Goal: Task Accomplishment & Management: Manage account settings

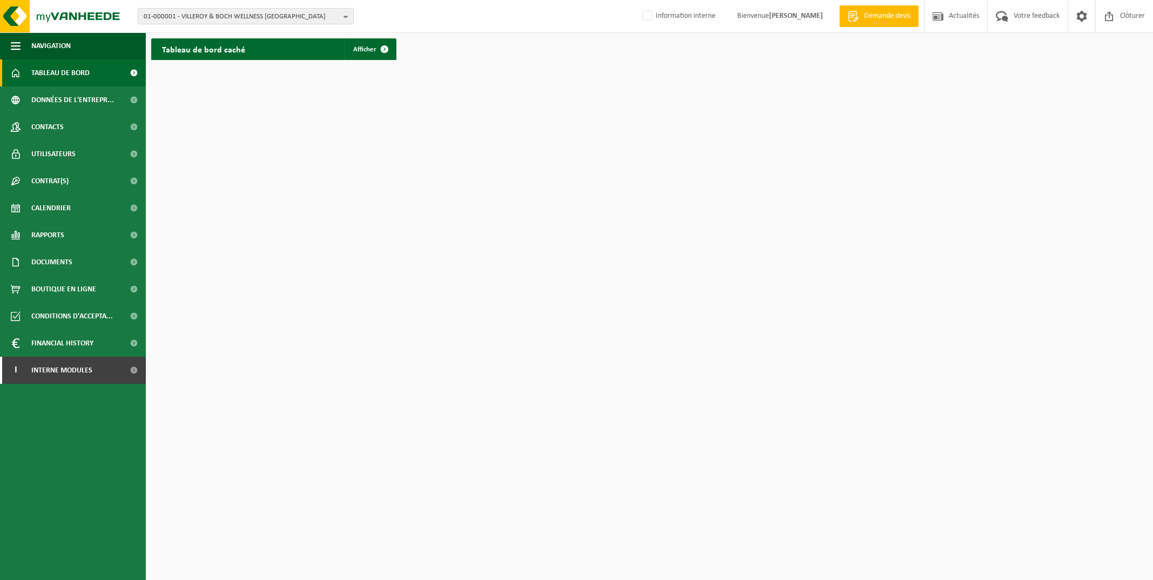
click at [344, 17] on b "button" at bounding box center [349, 16] width 10 height 15
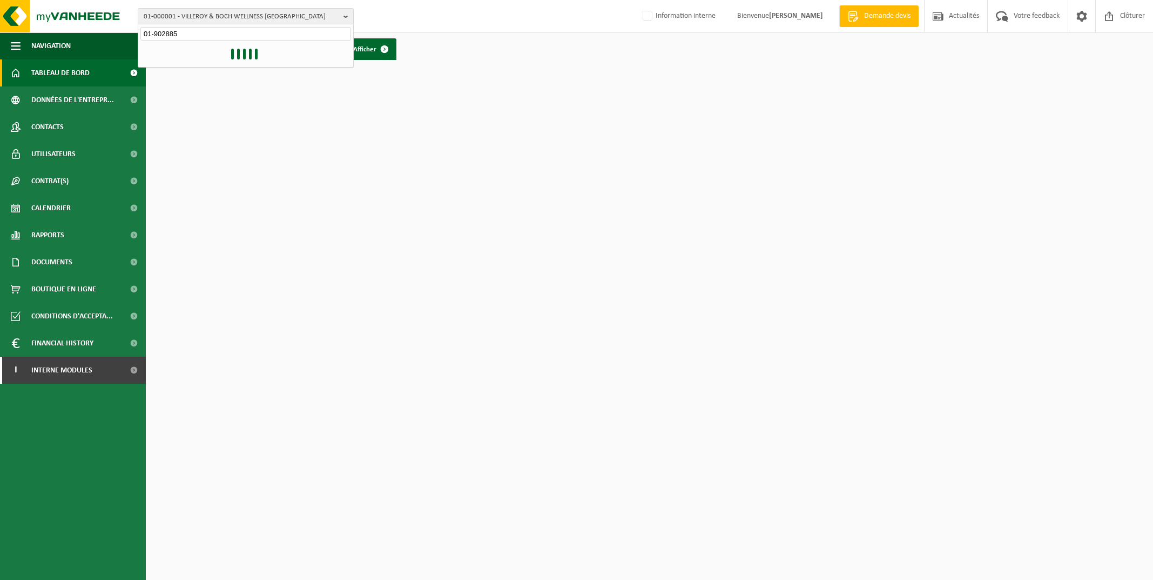
type input "01-902885"
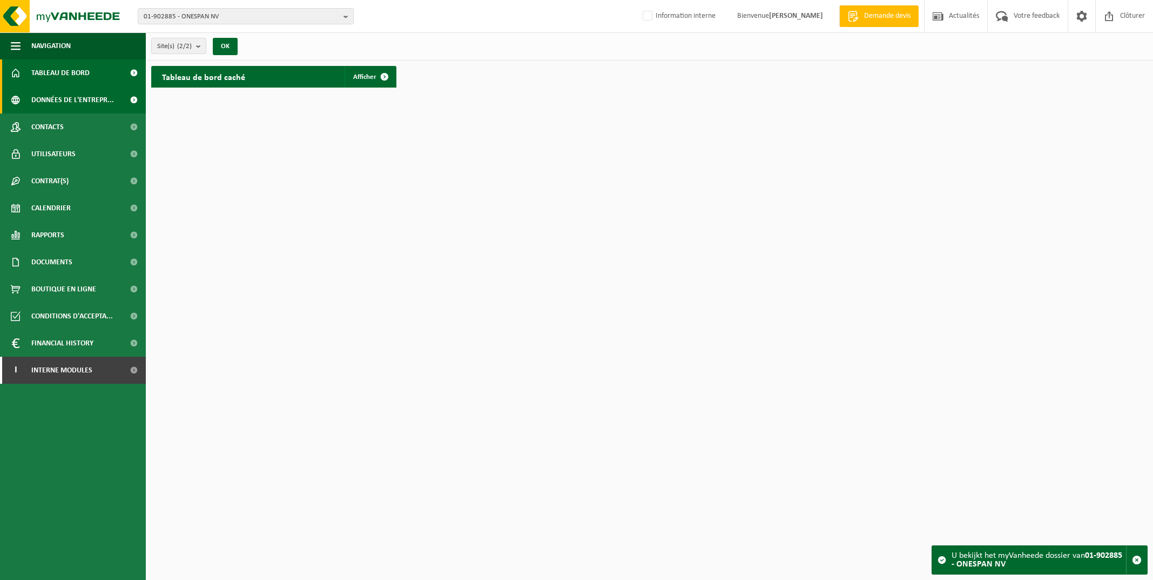
click at [88, 98] on span "Données de l'entrepr..." at bounding box center [72, 99] width 83 height 27
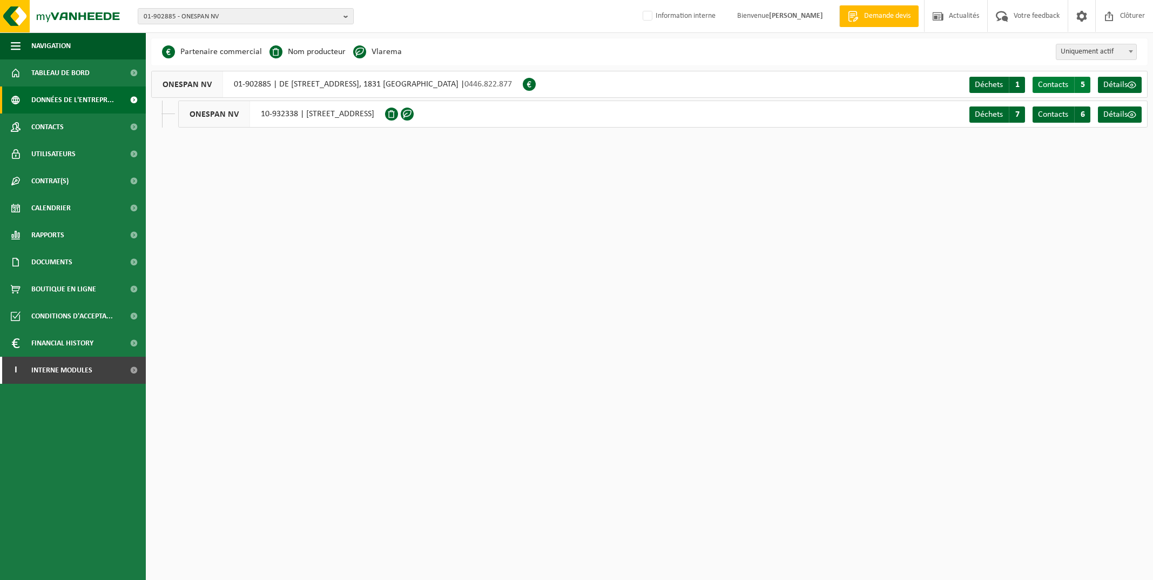
click at [1052, 81] on span "Contacts" at bounding box center [1053, 85] width 30 height 9
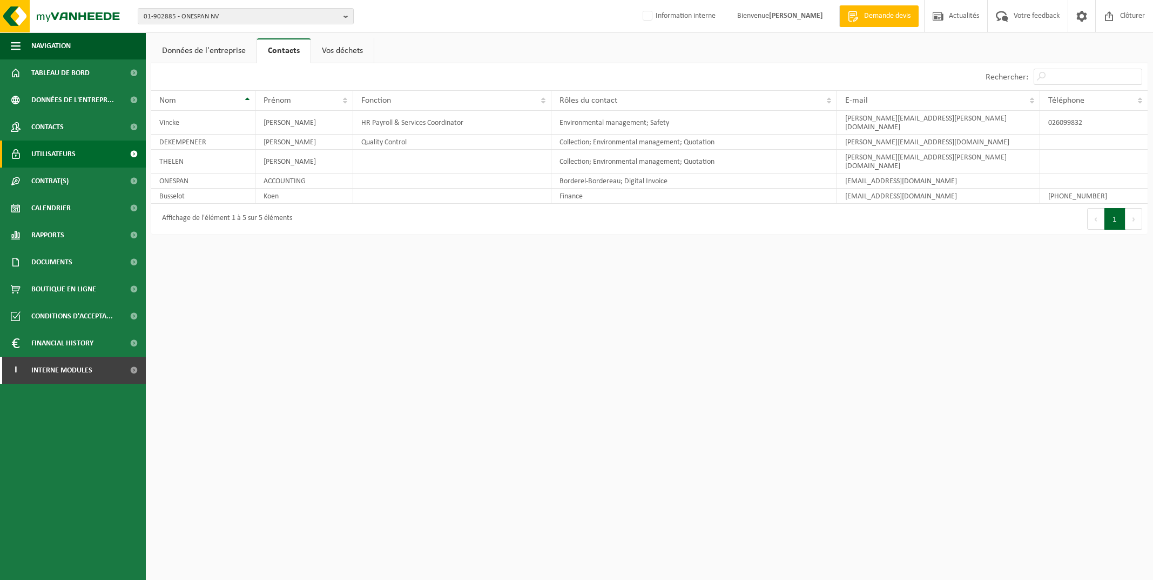
click at [51, 157] on span "Utilisateurs" at bounding box center [53, 153] width 44 height 27
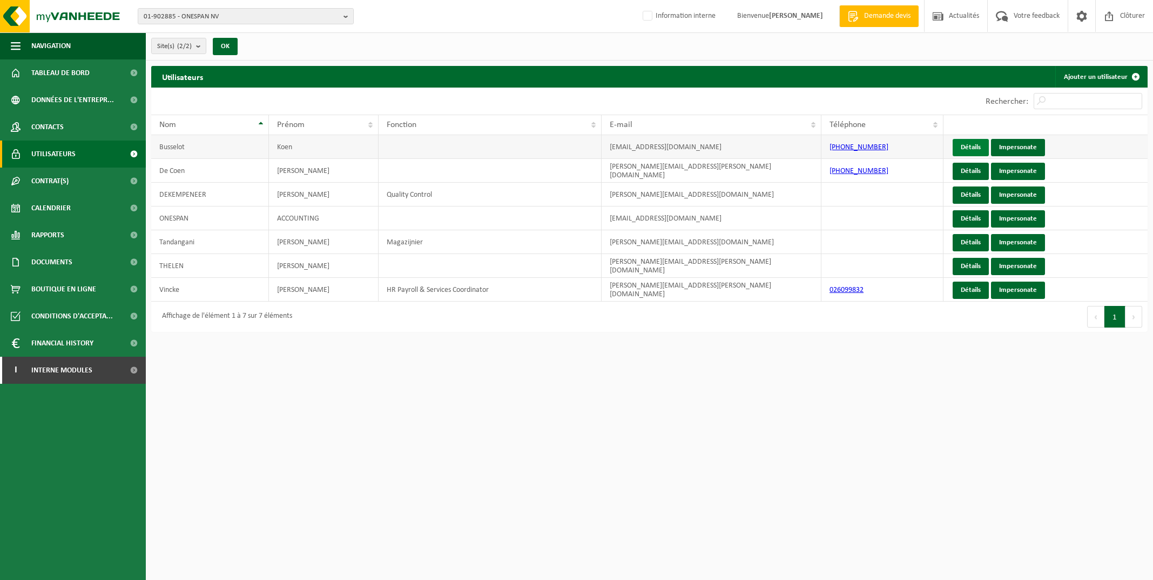
click at [968, 147] on link "Détails" at bounding box center [971, 147] width 36 height 17
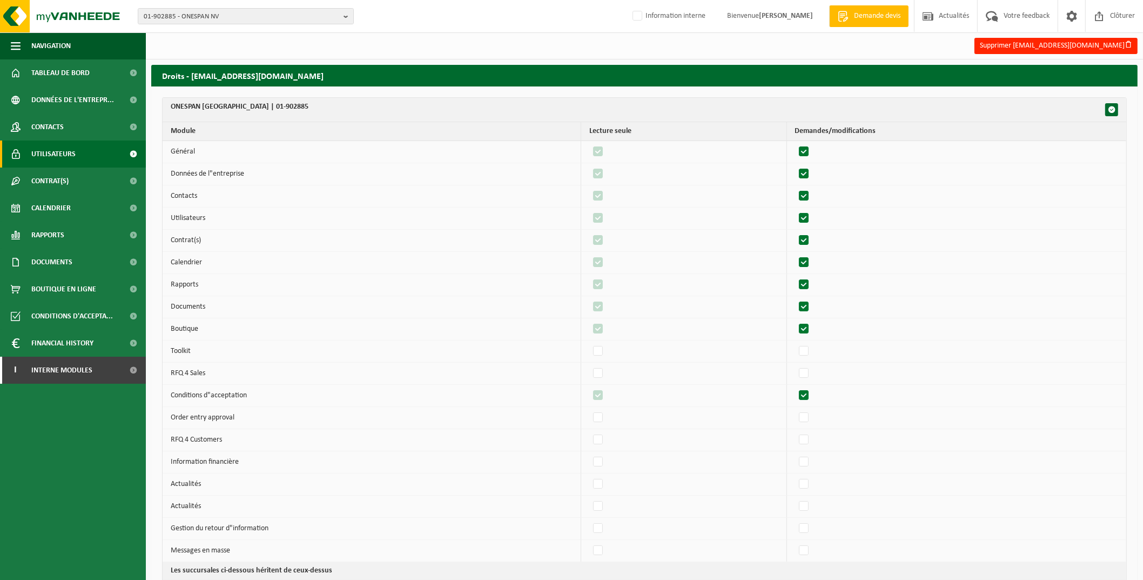
click at [58, 152] on span "Utilisateurs" at bounding box center [53, 153] width 44 height 27
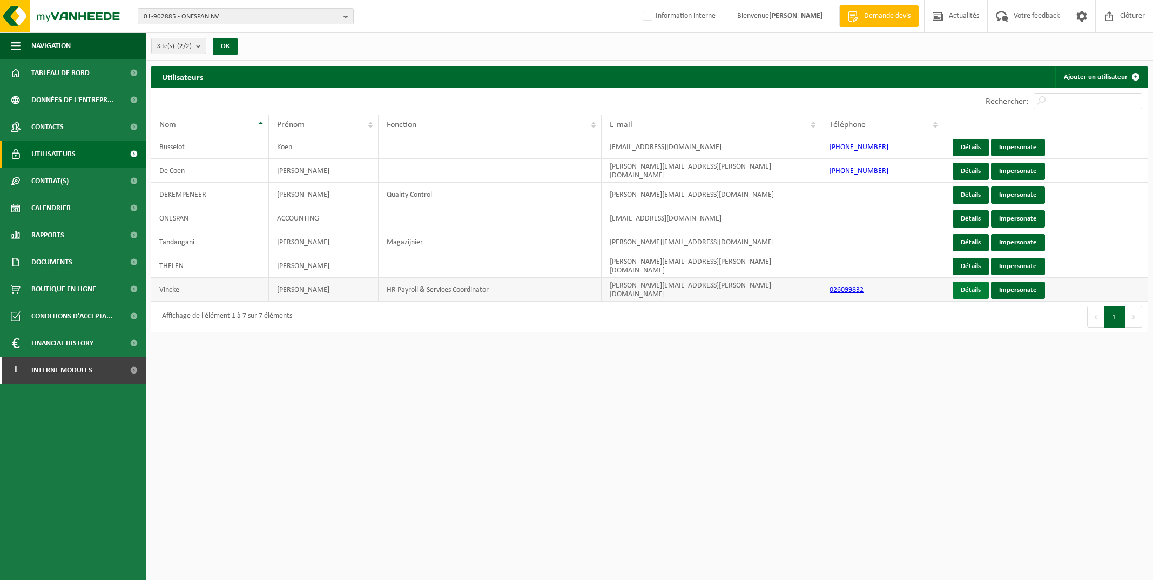
click at [970, 287] on link "Détails" at bounding box center [971, 289] width 36 height 17
click at [964, 269] on link "Détails" at bounding box center [971, 266] width 36 height 17
click at [1023, 146] on link "Impersonate" at bounding box center [1018, 147] width 54 height 17
click at [85, 370] on span "Interne modules" at bounding box center [61, 370] width 61 height 27
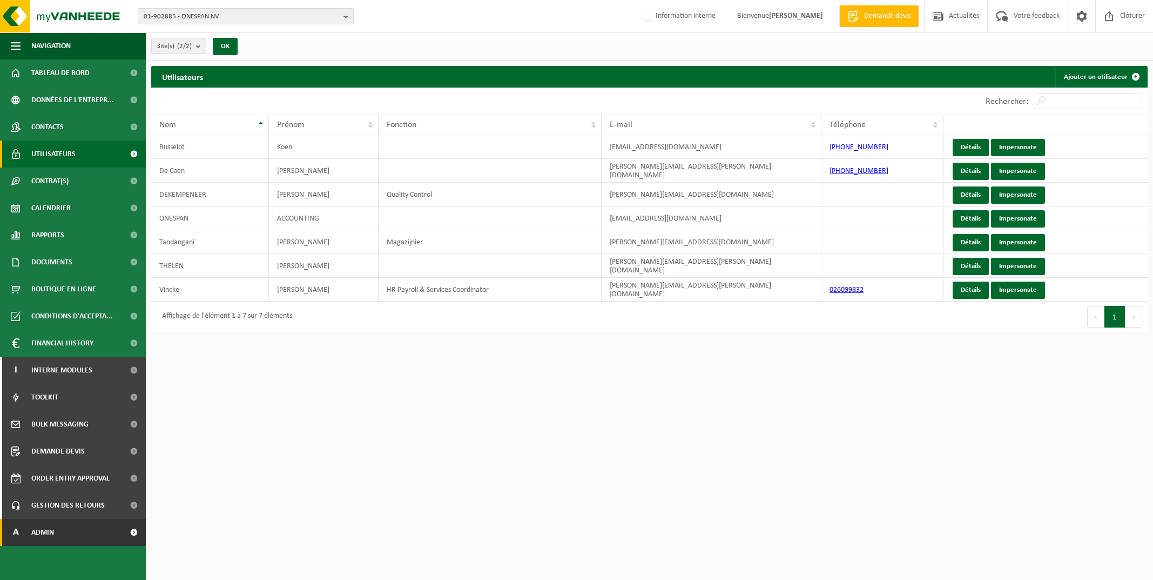
click at [79, 535] on link "A Admin" at bounding box center [73, 532] width 146 height 27
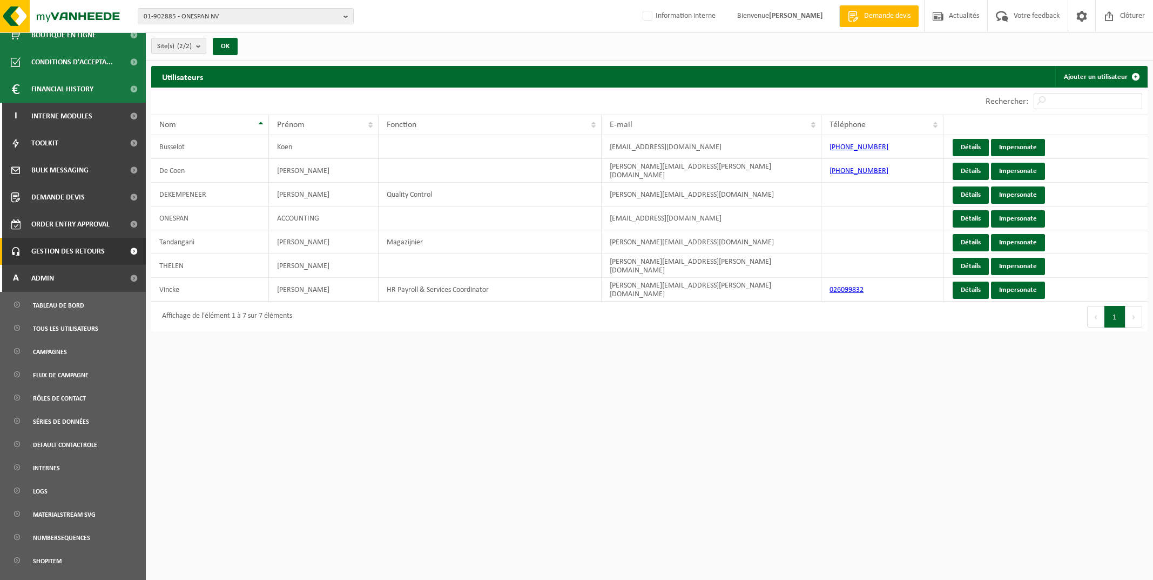
scroll to position [339, 0]
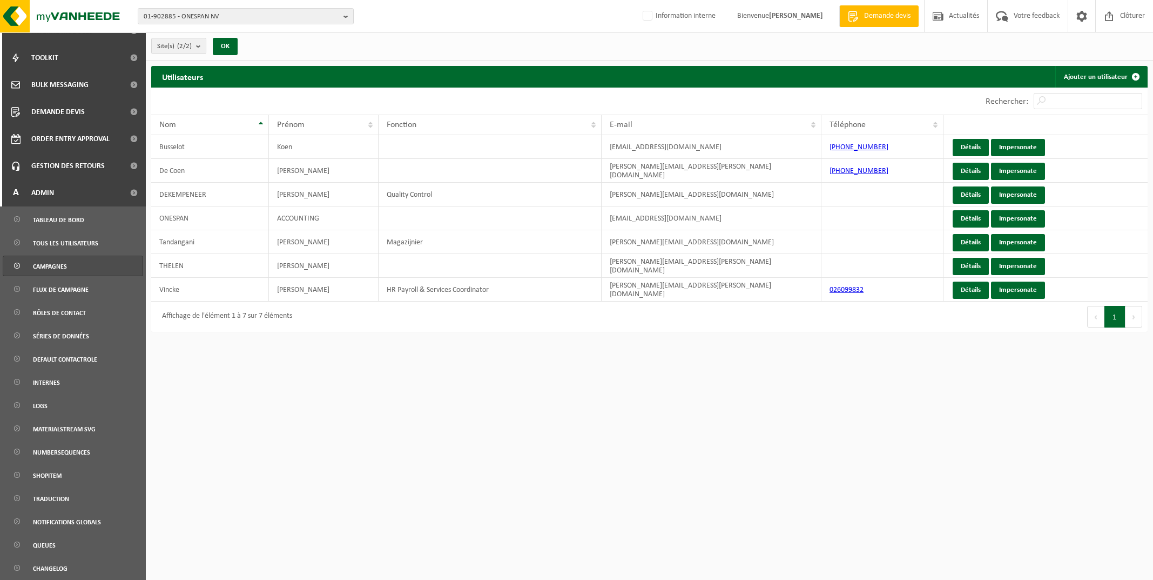
click at [63, 264] on span "Campagnes" at bounding box center [50, 266] width 34 height 21
click at [71, 264] on link "Campagnes" at bounding box center [73, 266] width 140 height 21
click at [1078, 17] on span at bounding box center [1082, 16] width 16 height 32
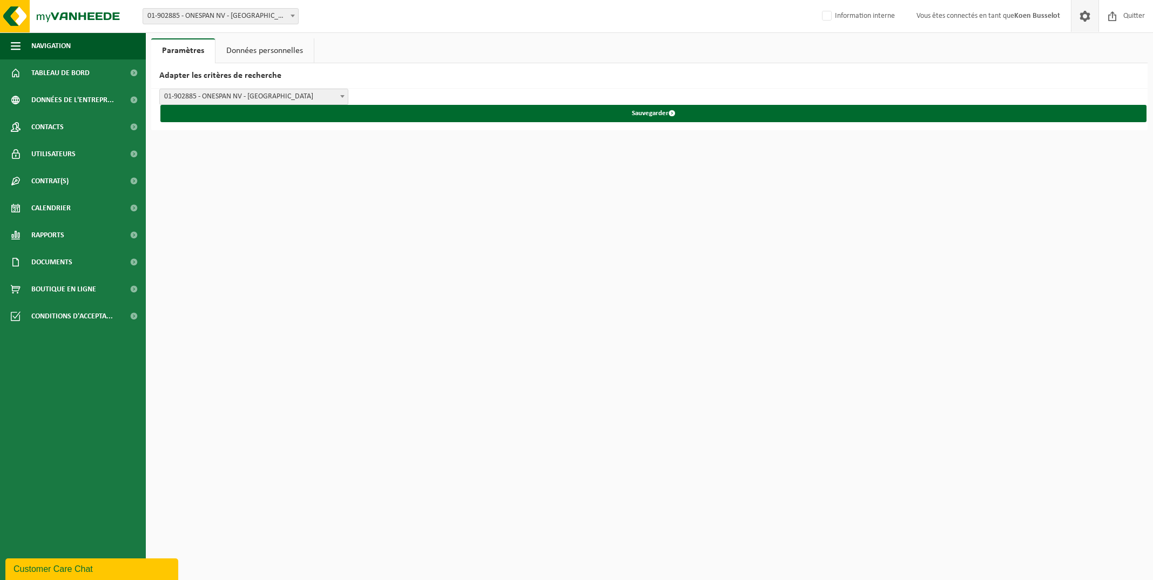
click at [263, 46] on link "Données personnelles" at bounding box center [265, 50] width 98 height 25
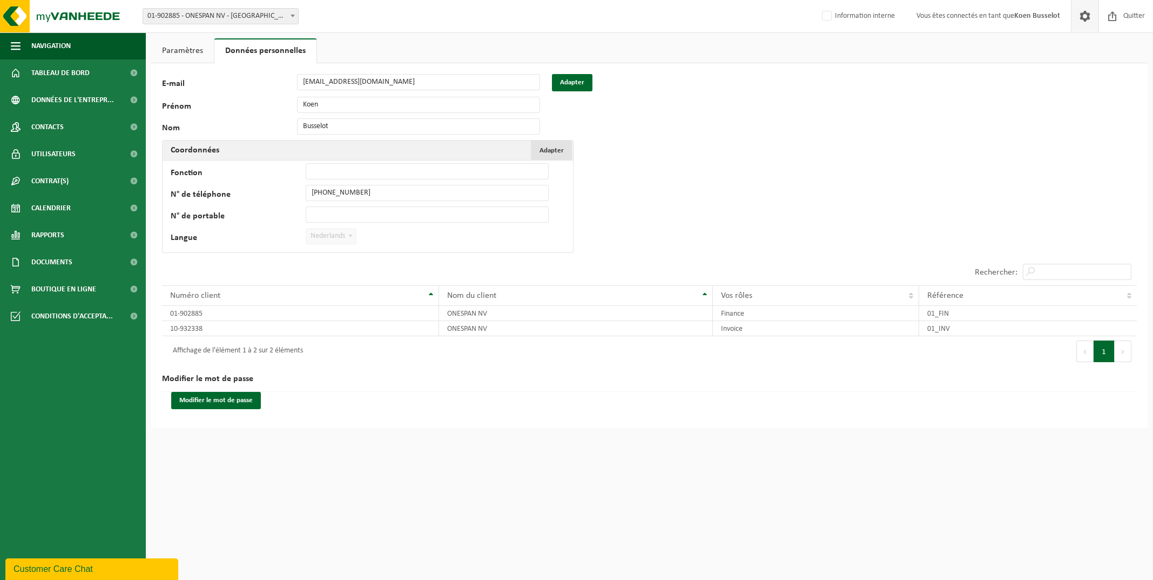
click at [554, 155] on button "Adapter Annuler" at bounding box center [551, 149] width 41 height 19
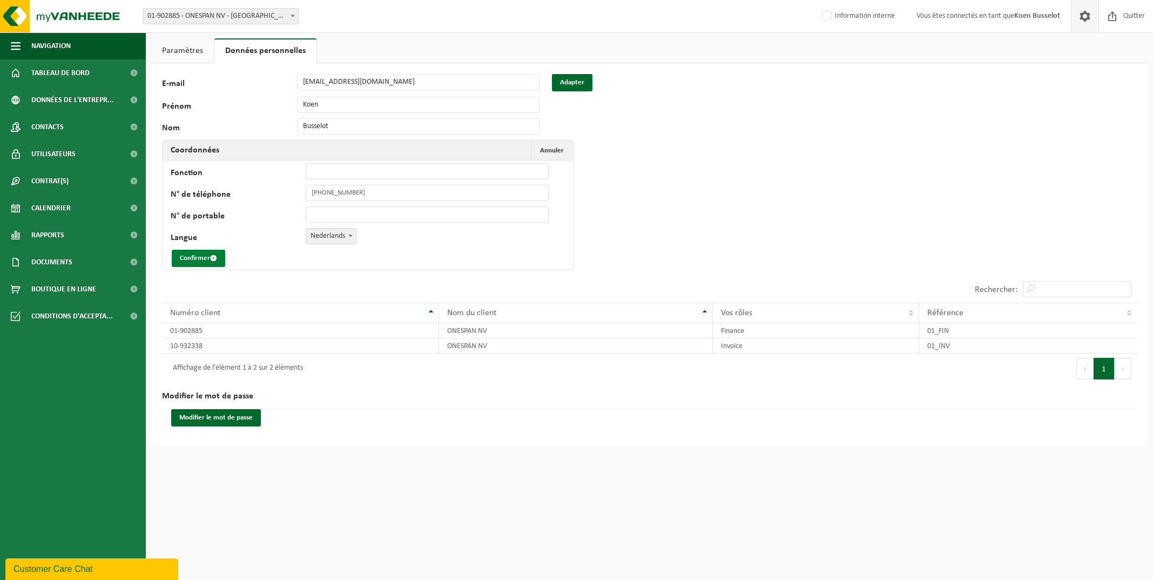
click at [190, 257] on button "Confirmer" at bounding box center [198, 258] width 53 height 17
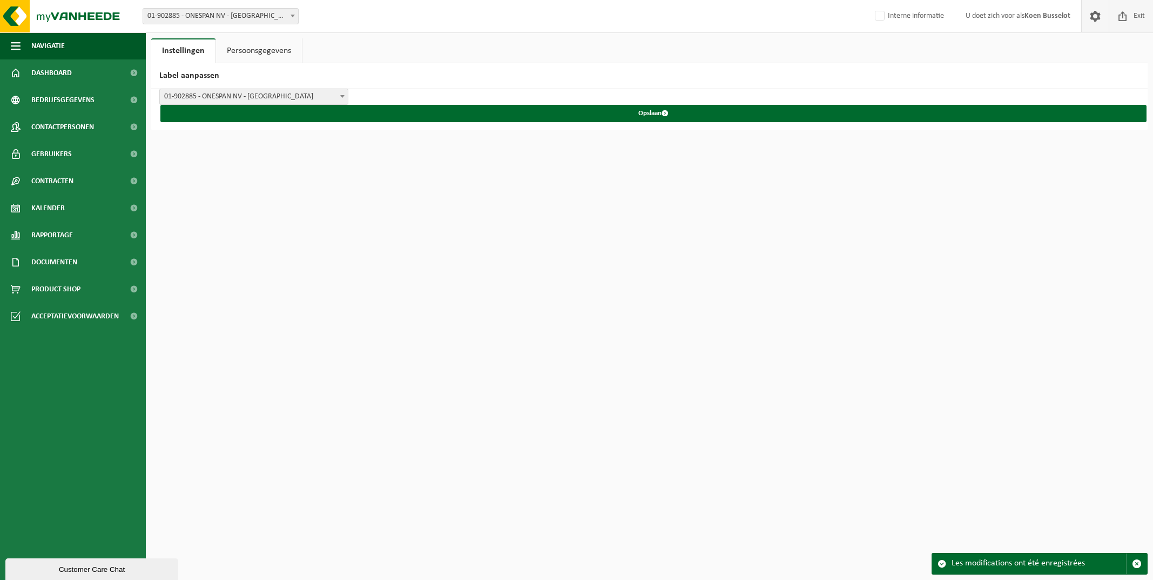
click at [1132, 12] on span "Exit" at bounding box center [1139, 16] width 17 height 32
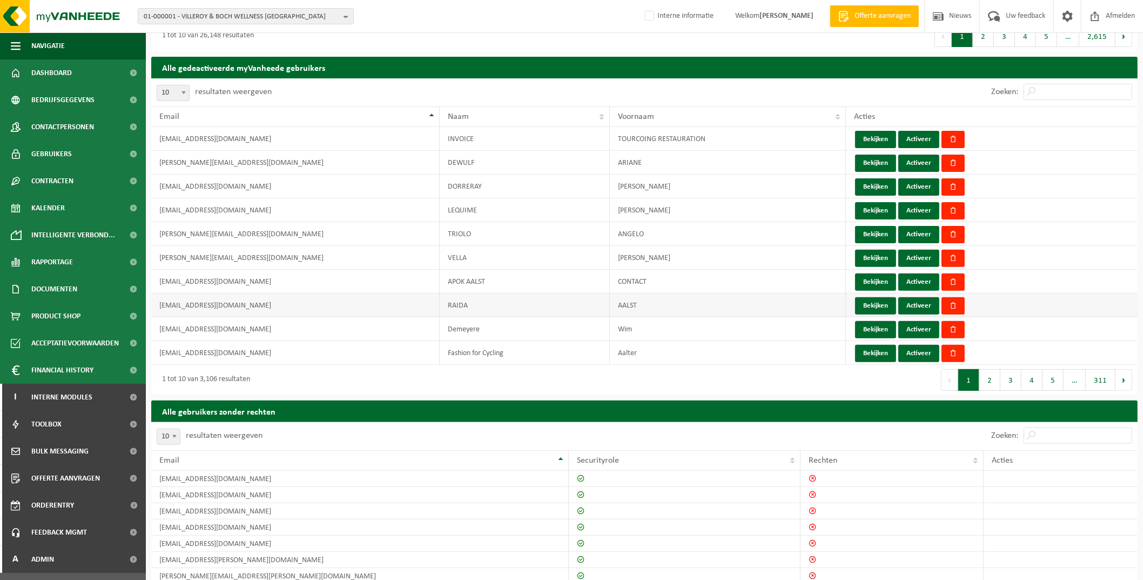
scroll to position [338, 0]
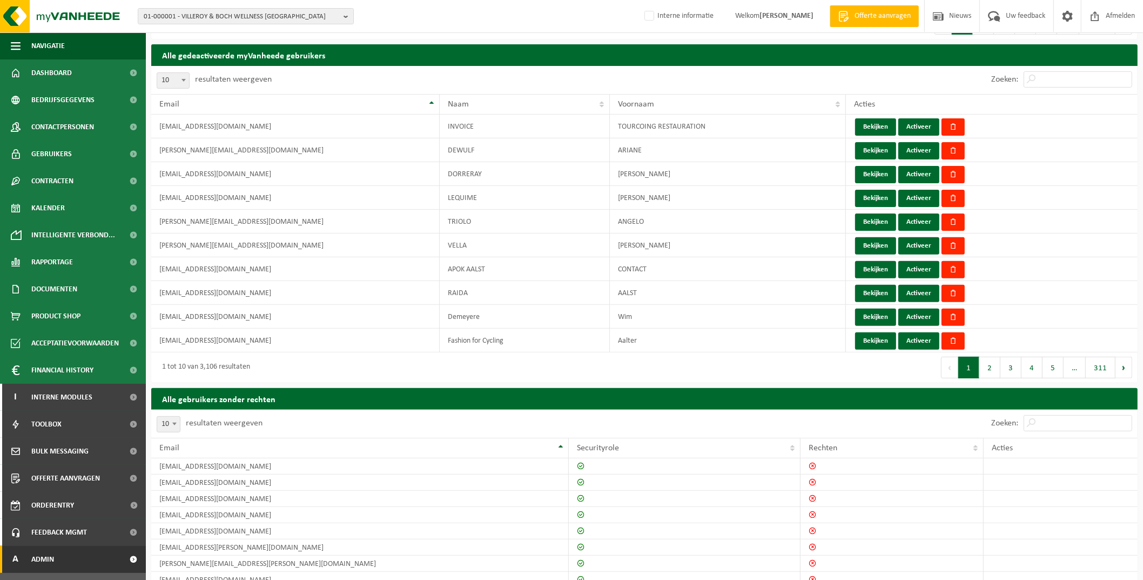
click at [53, 561] on span "Admin" at bounding box center [42, 559] width 23 height 27
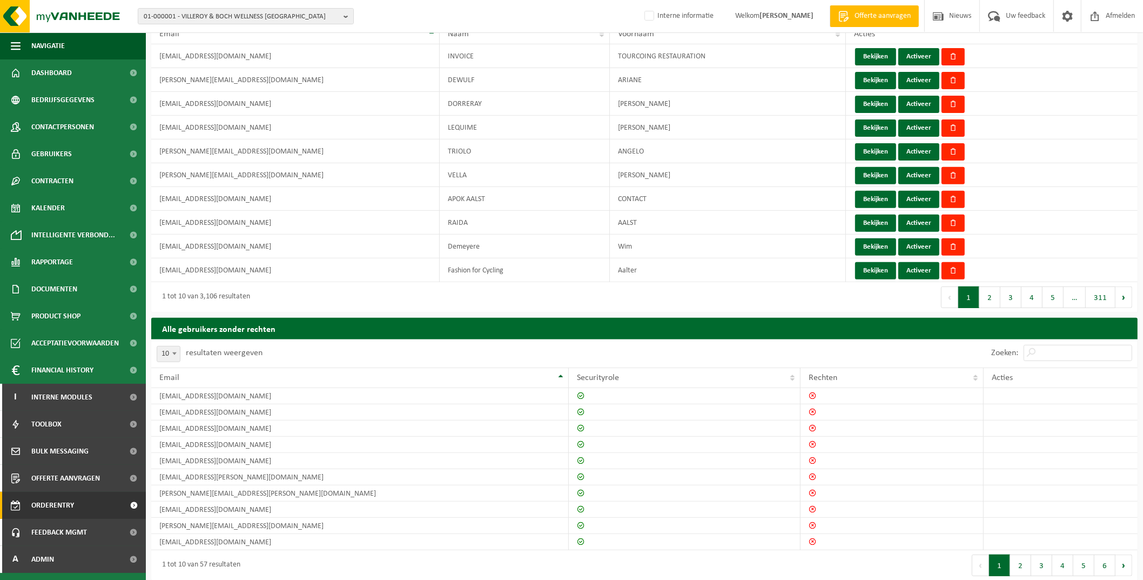
scroll to position [409, 0]
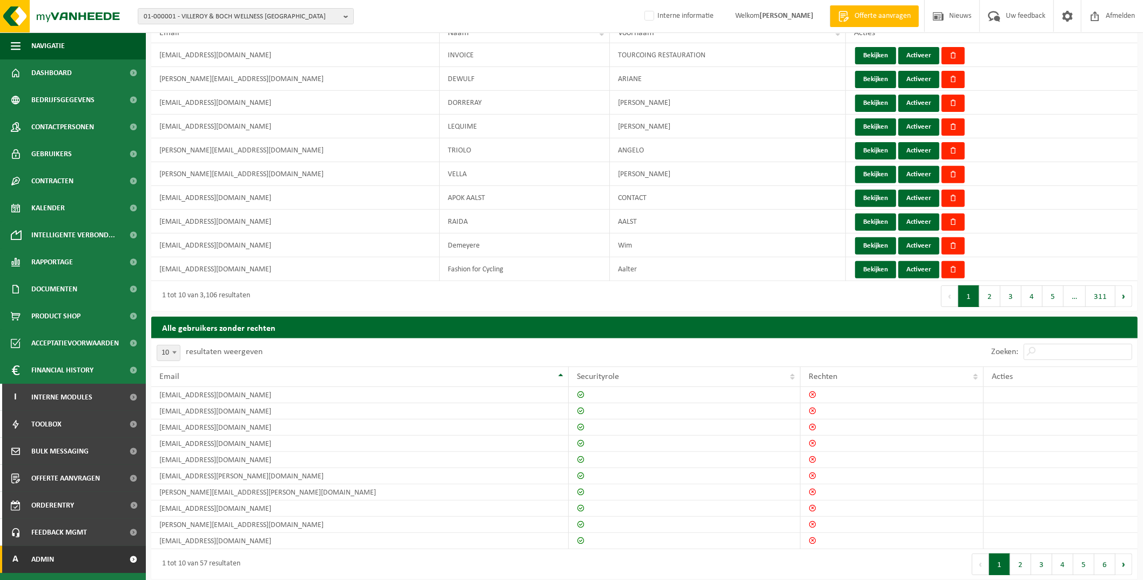
click at [63, 554] on link "A Admin" at bounding box center [73, 559] width 146 height 27
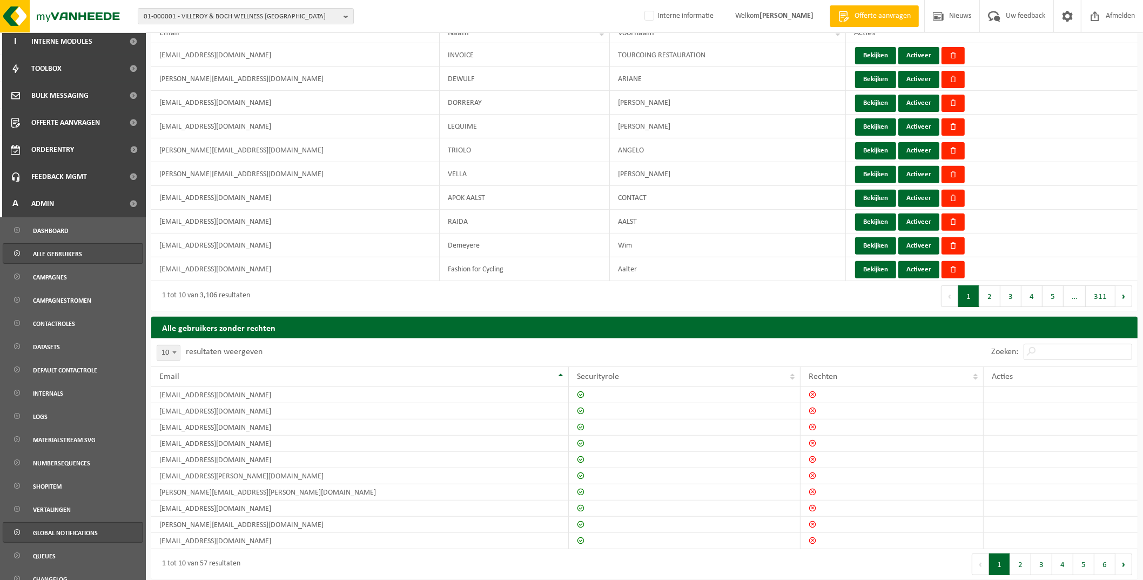
scroll to position [366, 0]
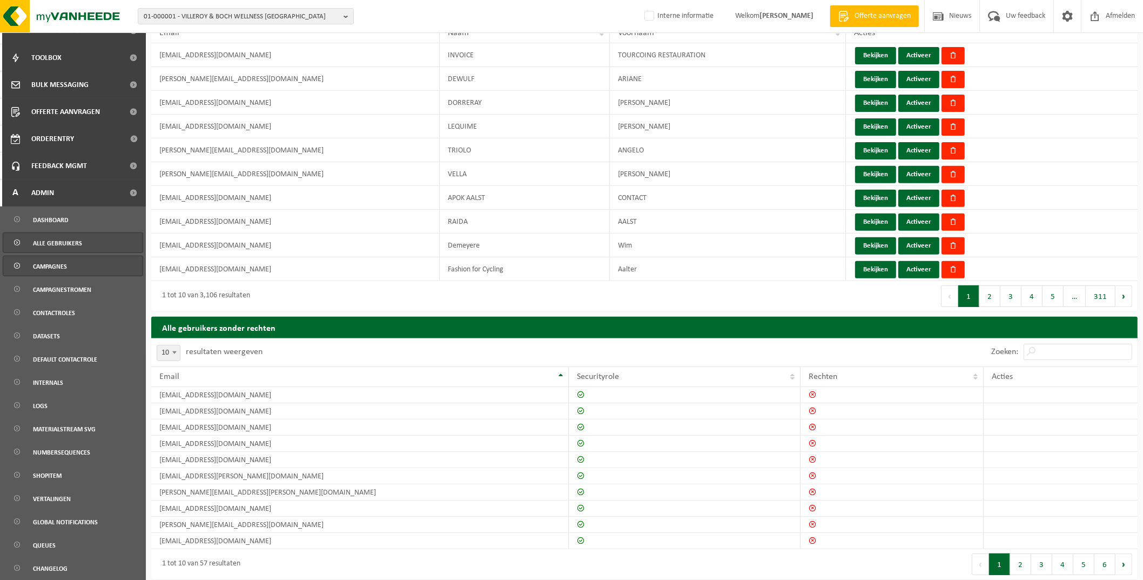
click at [77, 265] on link "Campagnes" at bounding box center [73, 266] width 140 height 21
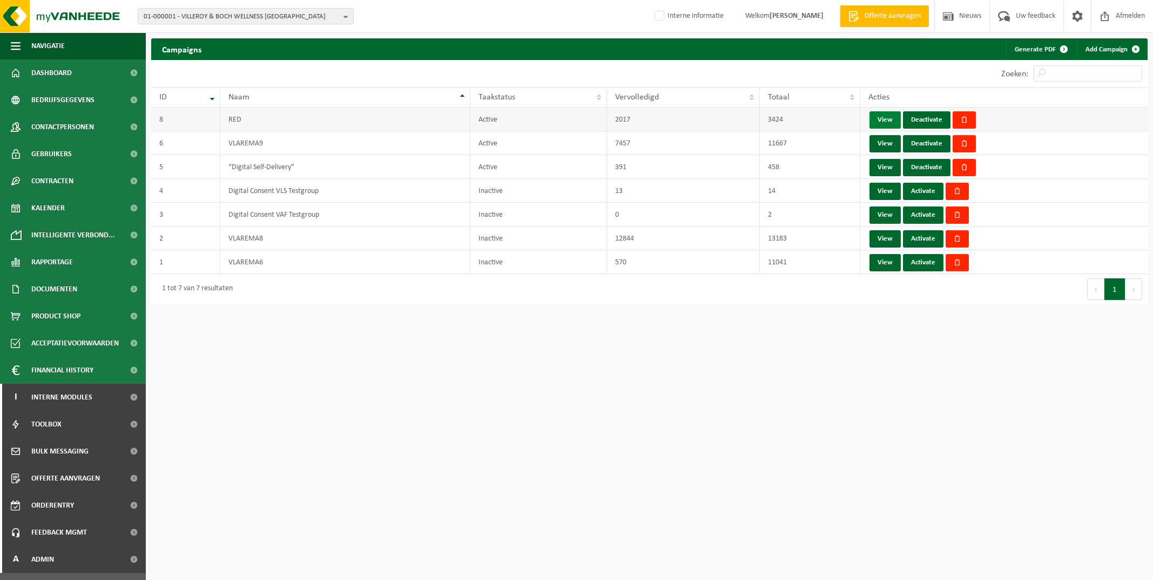
click at [882, 117] on link "View" at bounding box center [885, 119] width 31 height 17
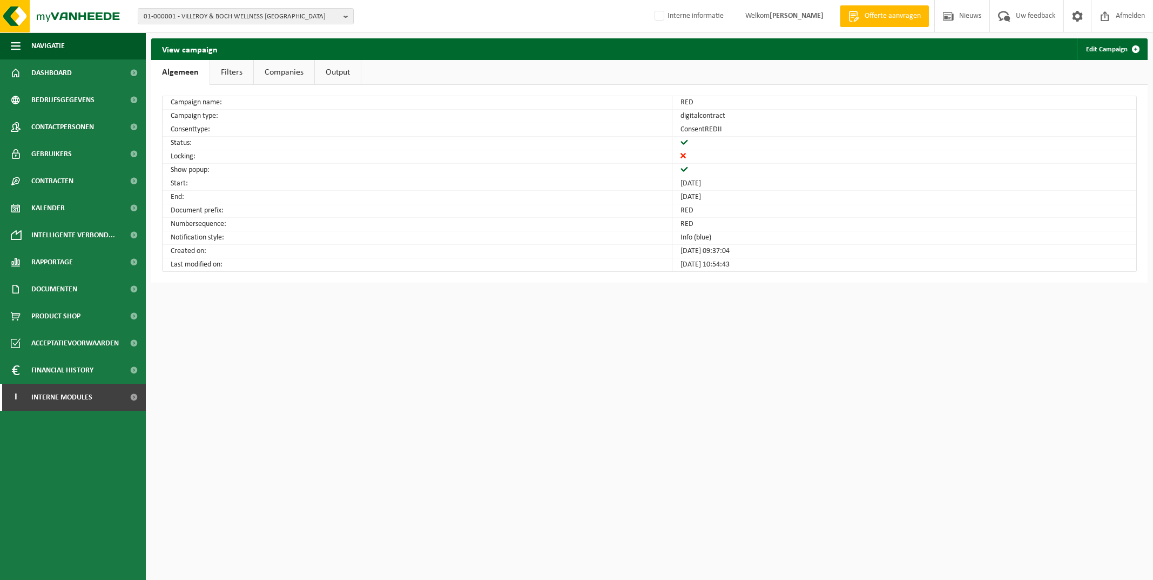
click at [225, 66] on link "Filters" at bounding box center [231, 72] width 43 height 25
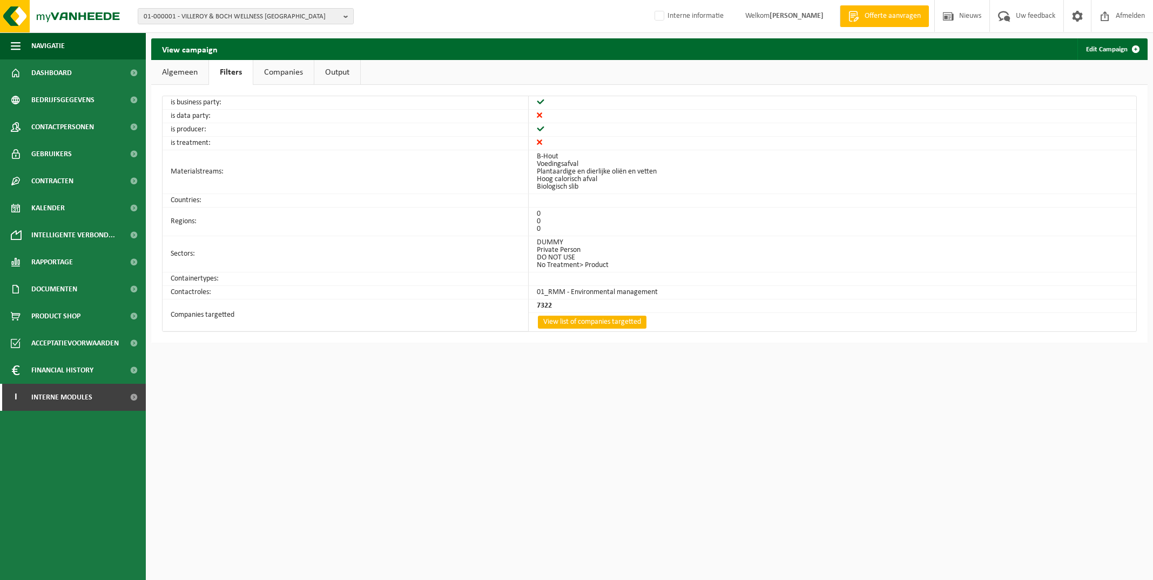
click at [614, 321] on link "View list of companies targetted" at bounding box center [592, 322] width 109 height 13
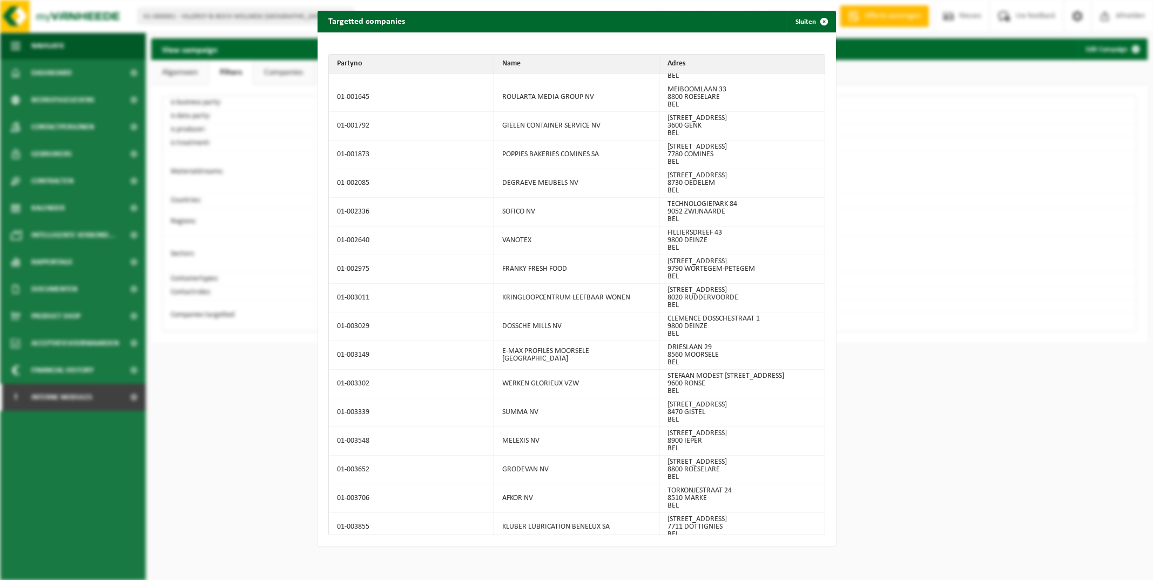
scroll to position [128858, 0]
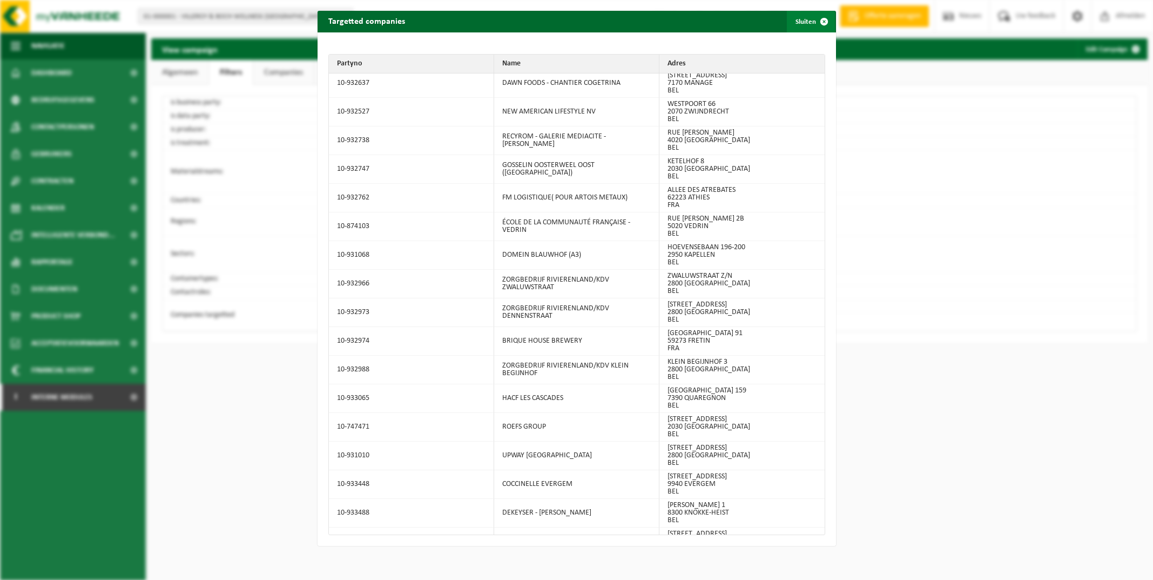
click at [819, 19] on span "button" at bounding box center [825, 22] width 22 height 22
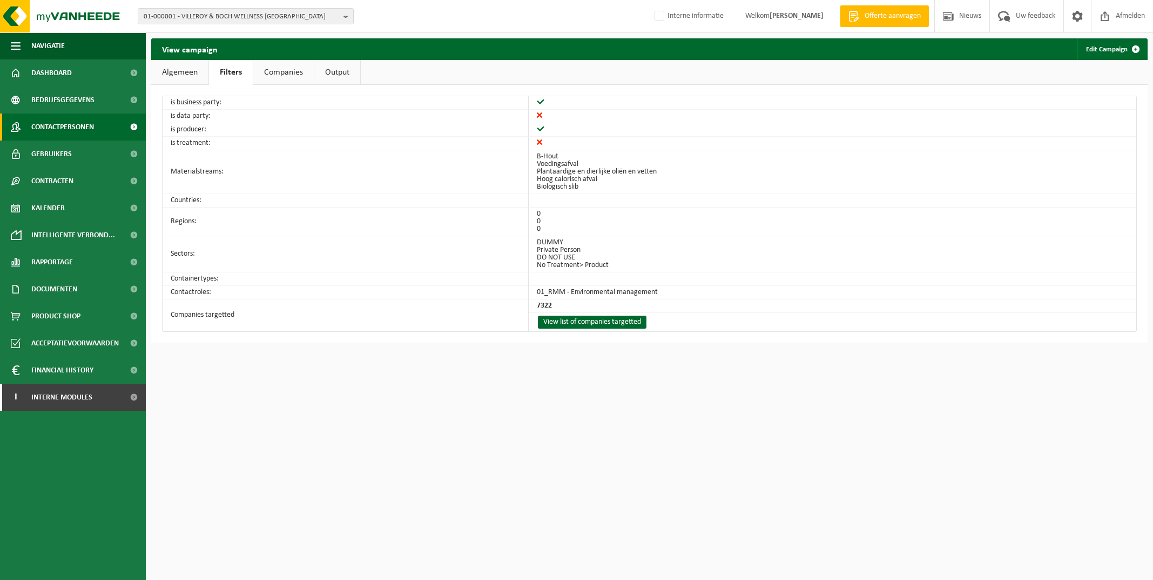
click at [88, 128] on span "Contactpersonen" at bounding box center [62, 126] width 63 height 27
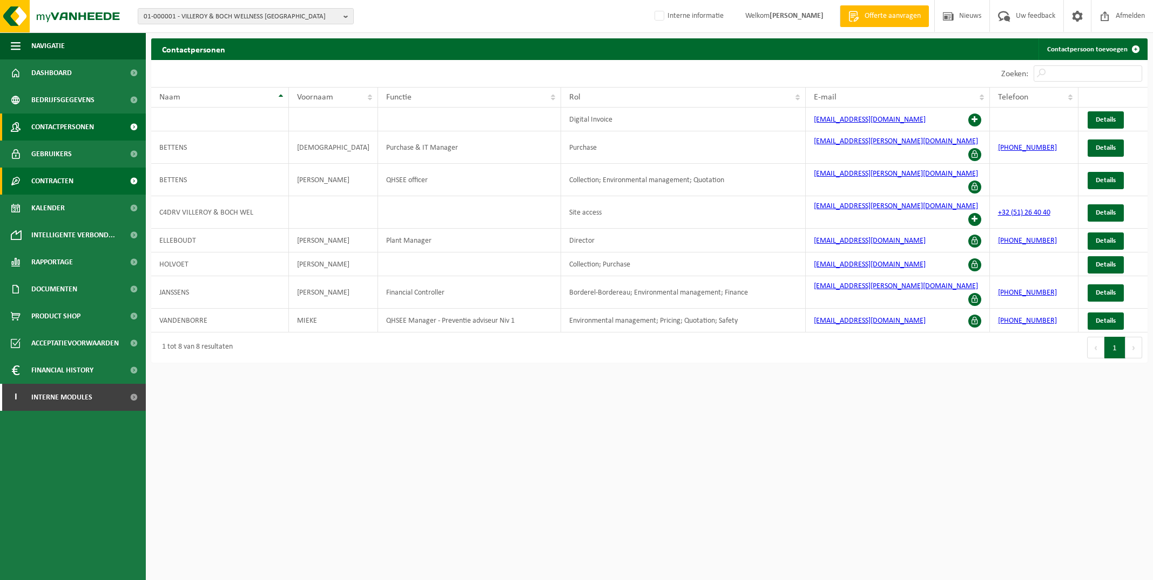
click at [68, 183] on span "Contracten" at bounding box center [52, 180] width 42 height 27
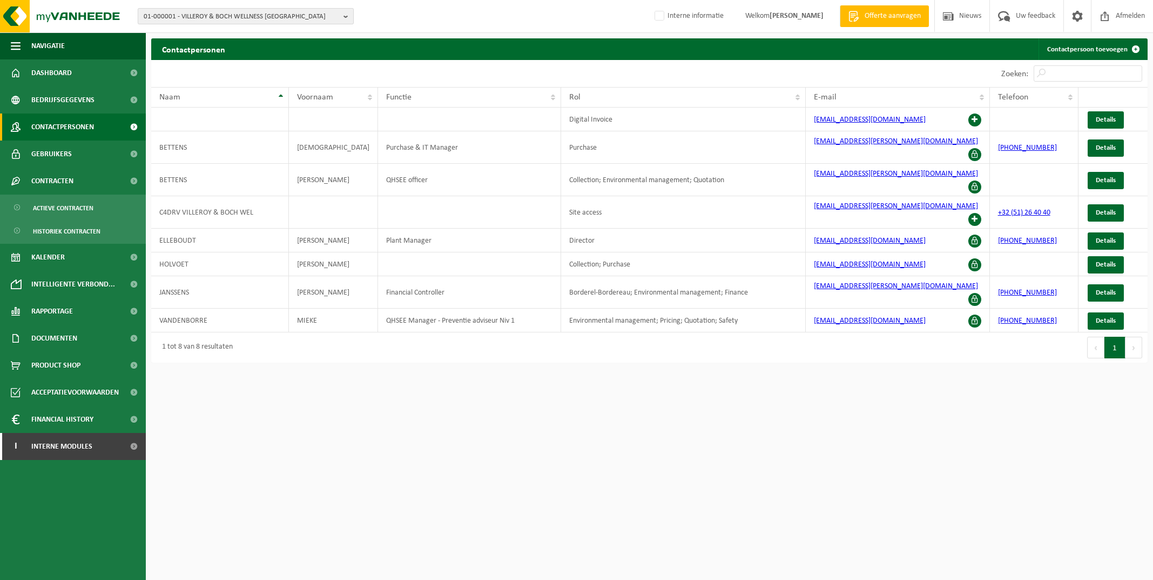
click at [346, 12] on b "button" at bounding box center [349, 16] width 10 height 15
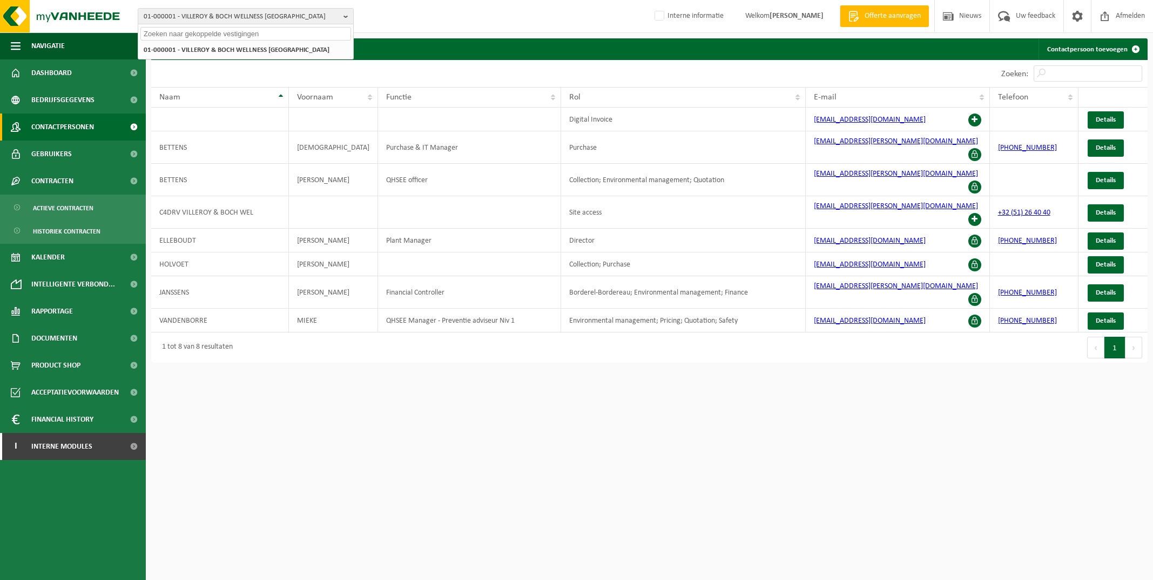
click at [286, 32] on input "text" at bounding box center [245, 34] width 211 height 14
type input "onespan"
click at [218, 52] on strong "01-902885 - ONESPAN NV" at bounding box center [181, 49] width 74 height 8
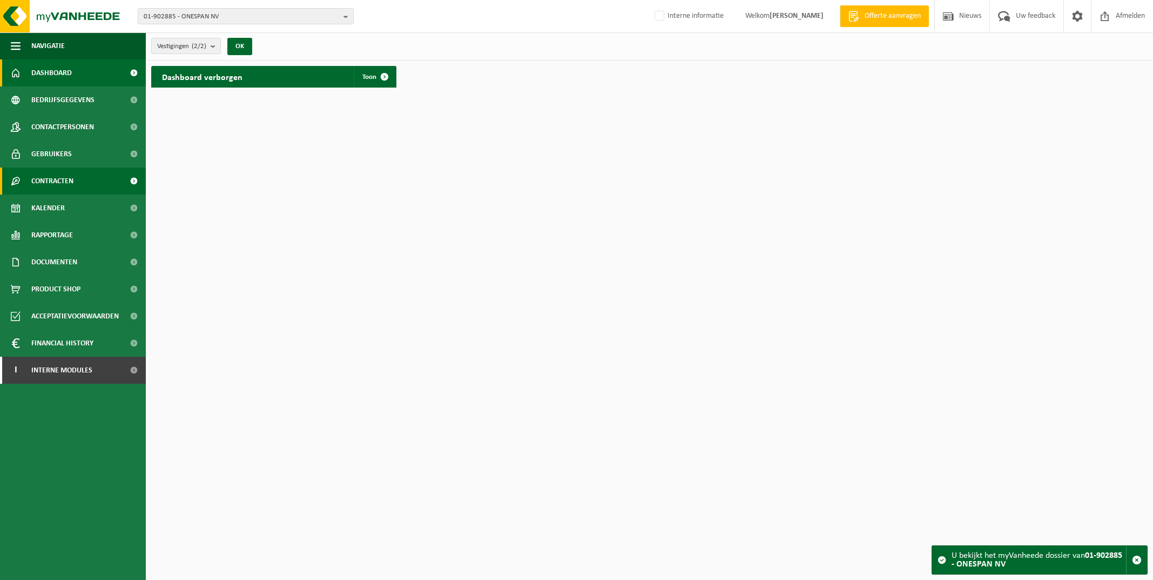
click at [79, 179] on link "Contracten" at bounding box center [73, 180] width 146 height 27
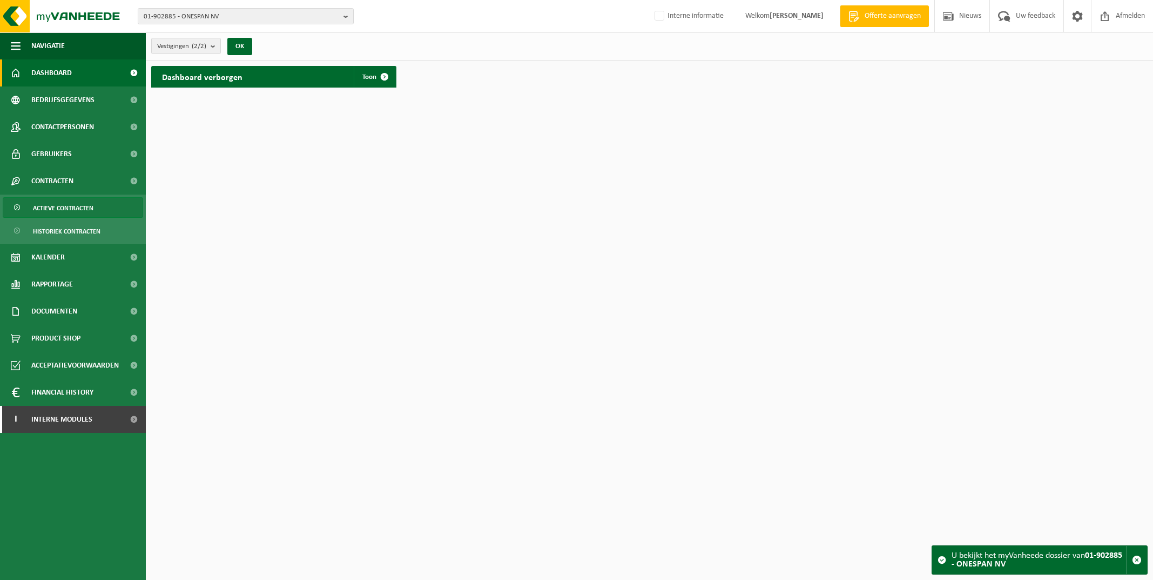
click at [77, 211] on span "Actieve contracten" at bounding box center [63, 208] width 61 height 21
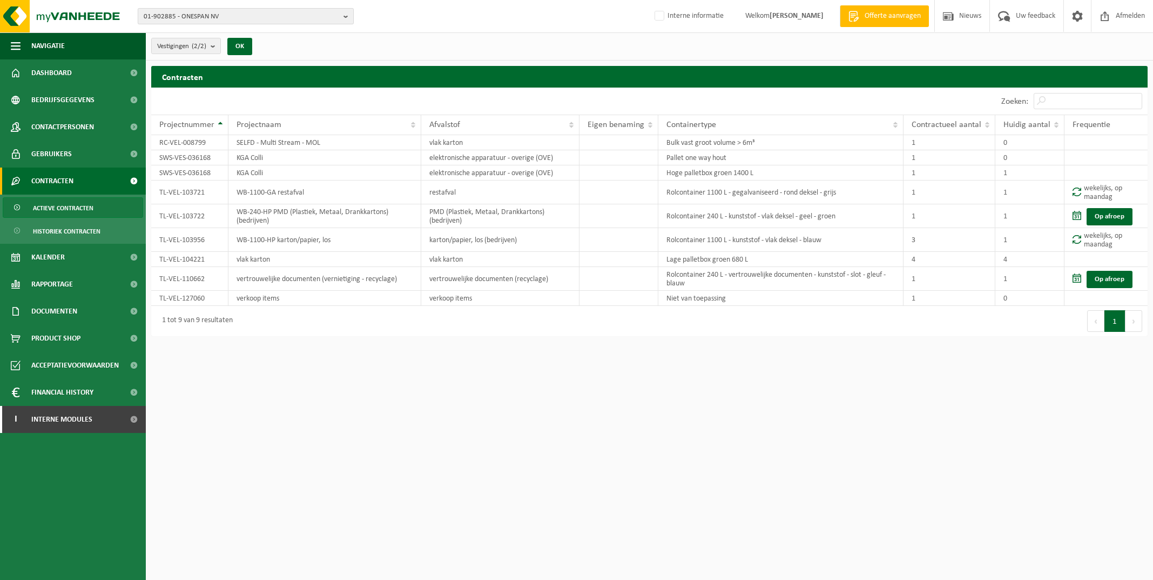
click at [346, 18] on b "button" at bounding box center [349, 16] width 10 height 15
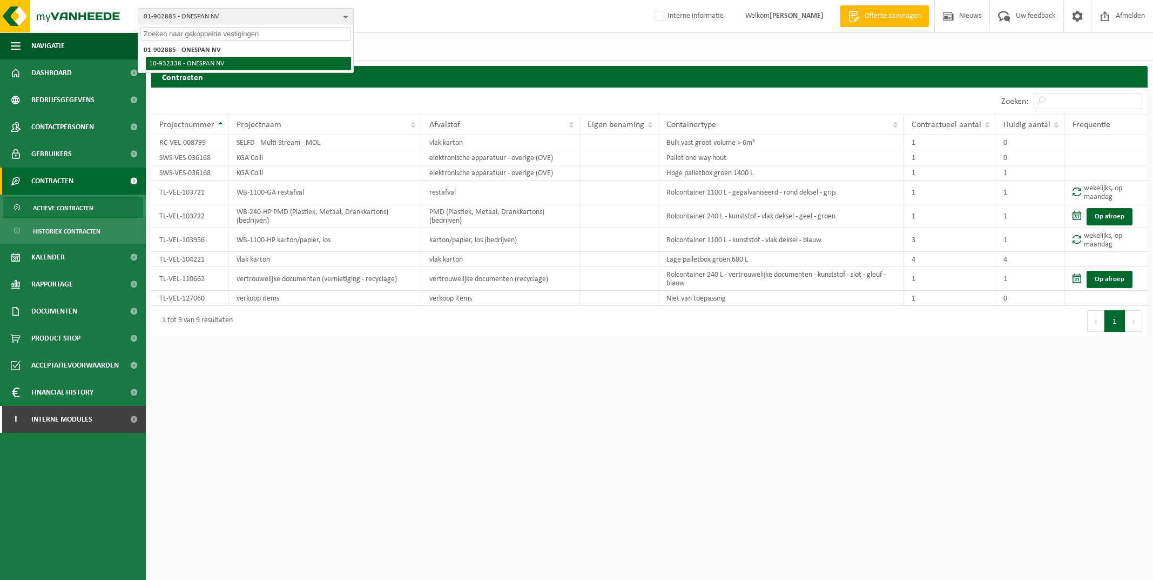
click at [227, 66] on li "10-932338 - ONESPAN NV" at bounding box center [248, 64] width 205 height 14
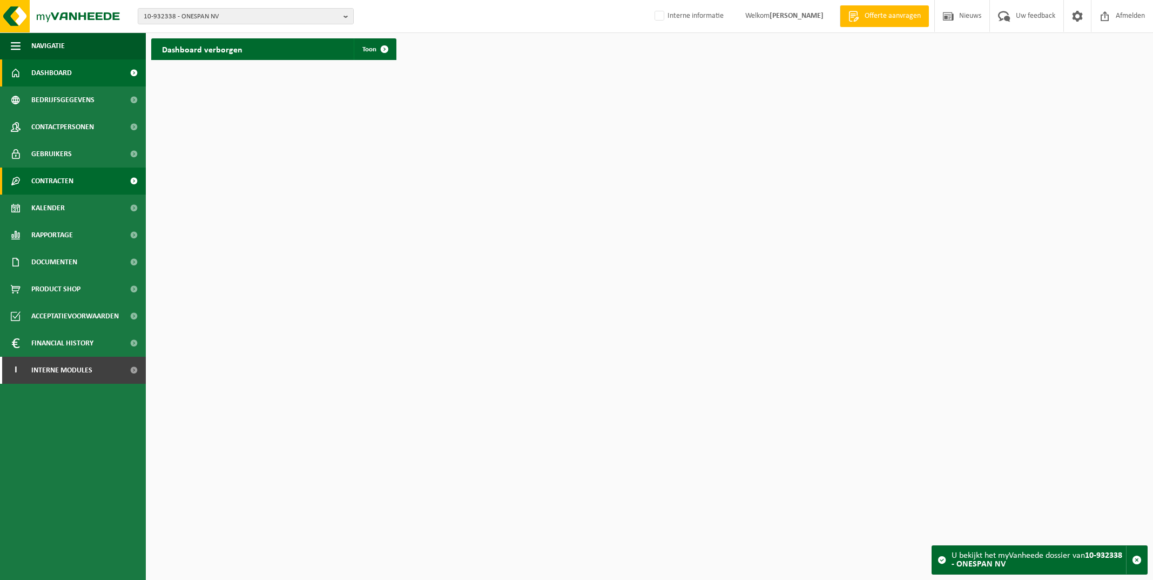
click at [73, 179] on span "Contracten" at bounding box center [52, 180] width 42 height 27
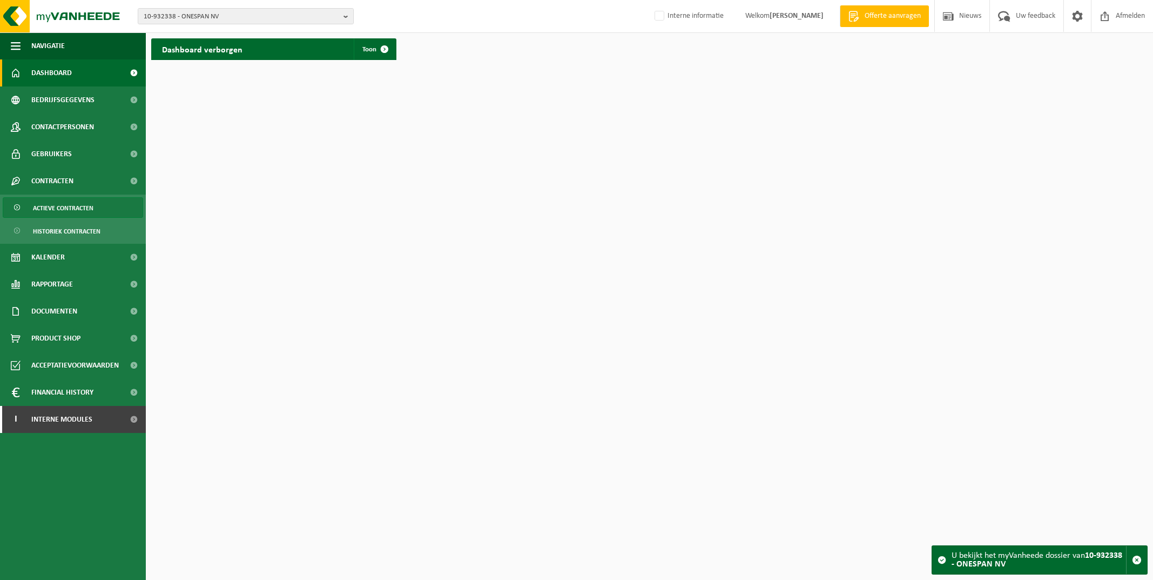
click at [92, 208] on span "Actieve contracten" at bounding box center [63, 208] width 61 height 21
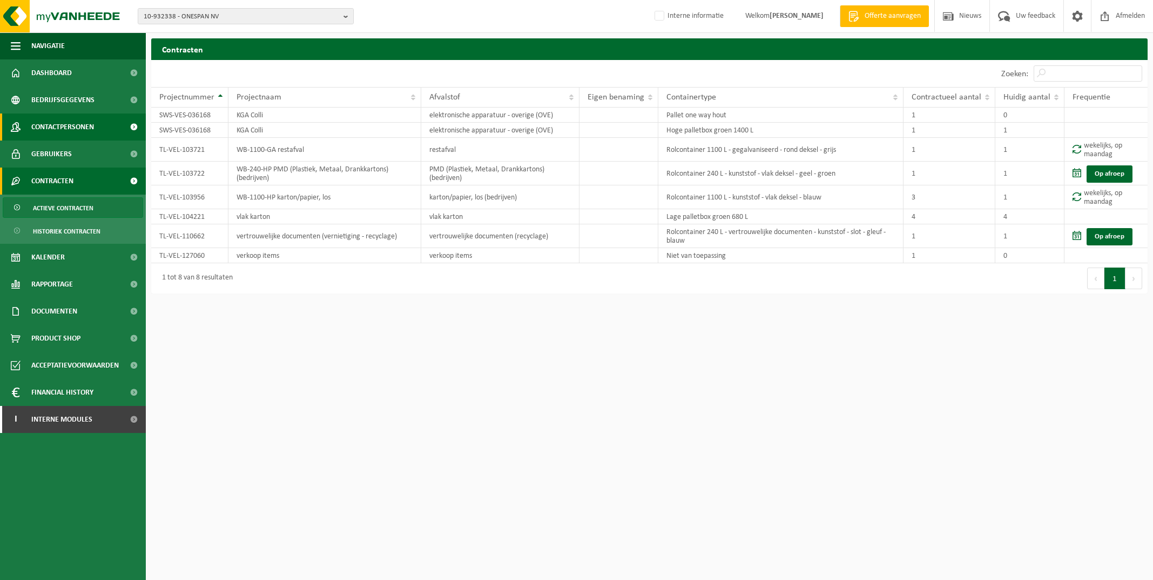
click at [76, 125] on span "Contactpersonen" at bounding box center [62, 126] width 63 height 27
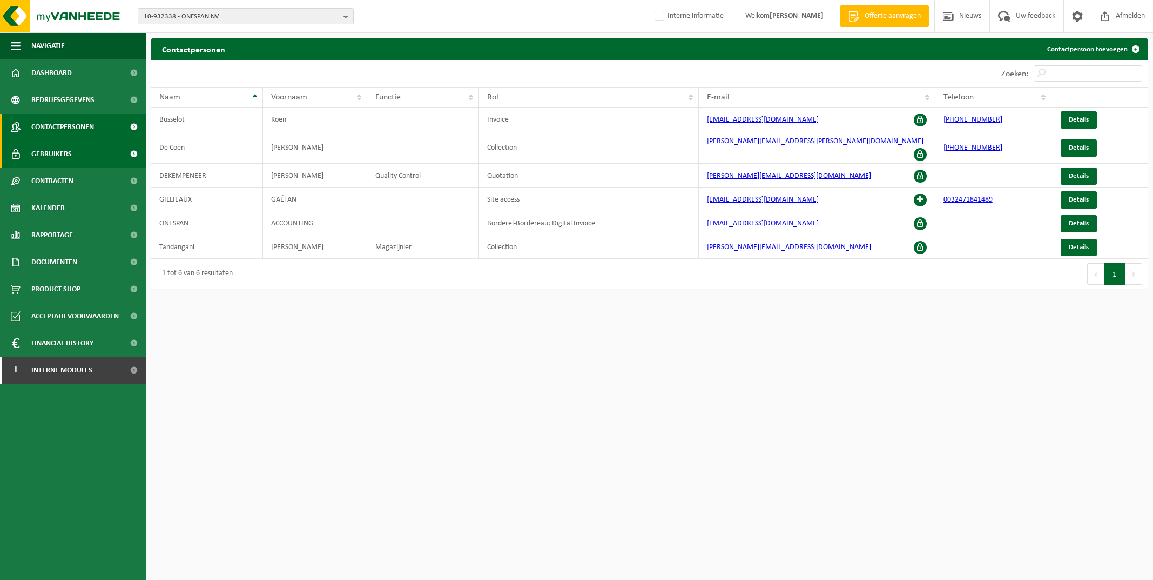
click at [36, 155] on span "Gebruikers" at bounding box center [51, 153] width 41 height 27
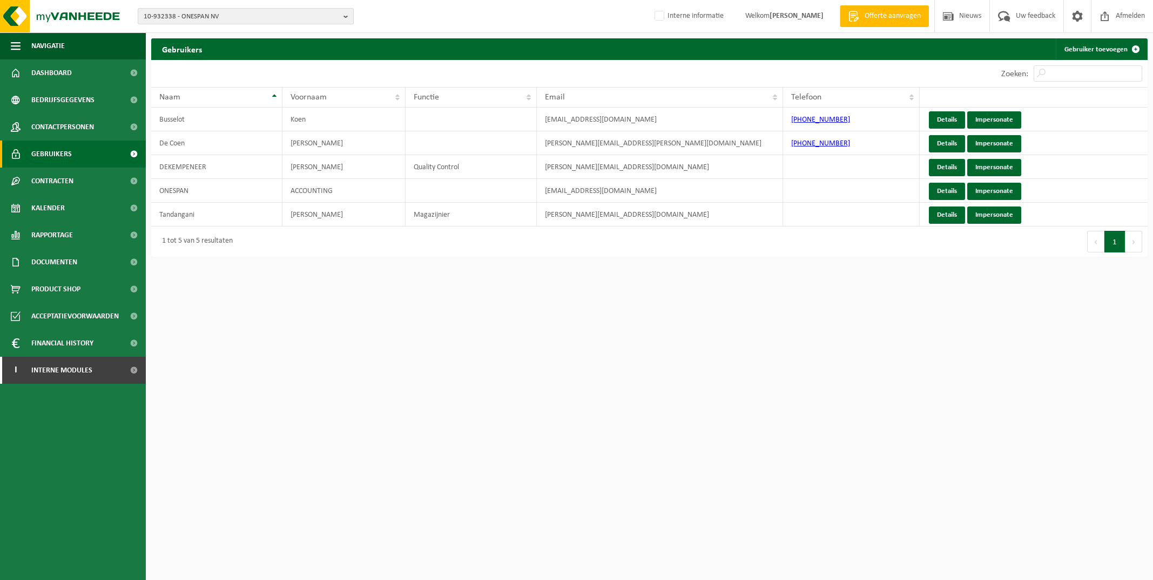
click at [344, 17] on b "button" at bounding box center [349, 16] width 10 height 15
click at [272, 52] on li "01-902885 - ONESPAN NV" at bounding box center [245, 50] width 211 height 14
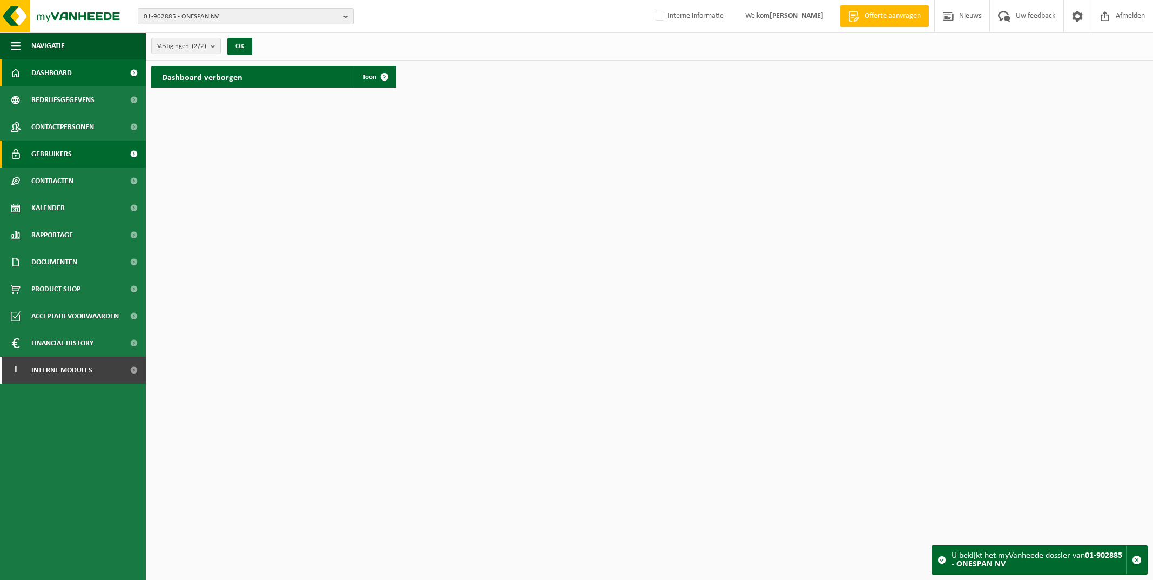
click at [52, 152] on span "Gebruikers" at bounding box center [51, 153] width 41 height 27
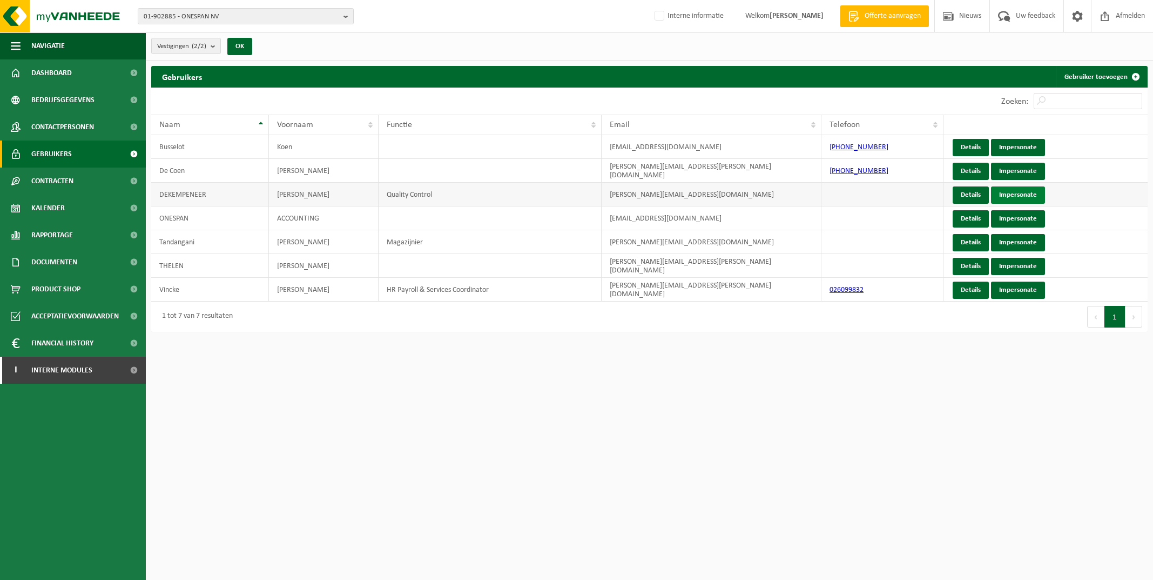
click at [1019, 192] on link "Impersonate" at bounding box center [1018, 194] width 54 height 17
click at [1023, 292] on link "Impersonate" at bounding box center [1018, 289] width 54 height 17
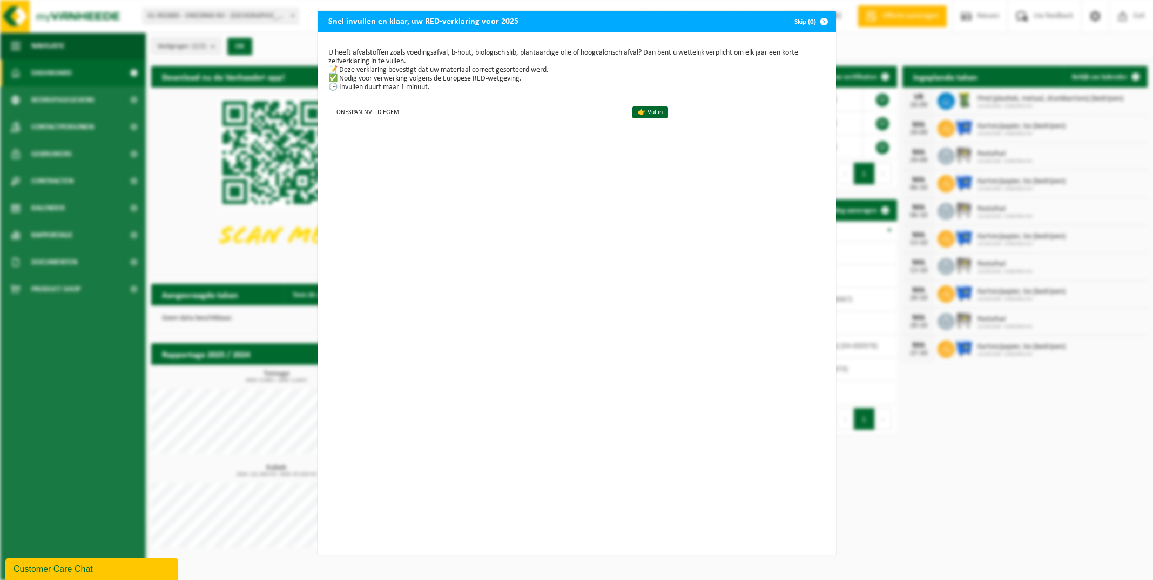
click at [804, 28] on button "Skip (0)" at bounding box center [810, 22] width 49 height 22
